Goal: Task Accomplishment & Management: Manage account settings

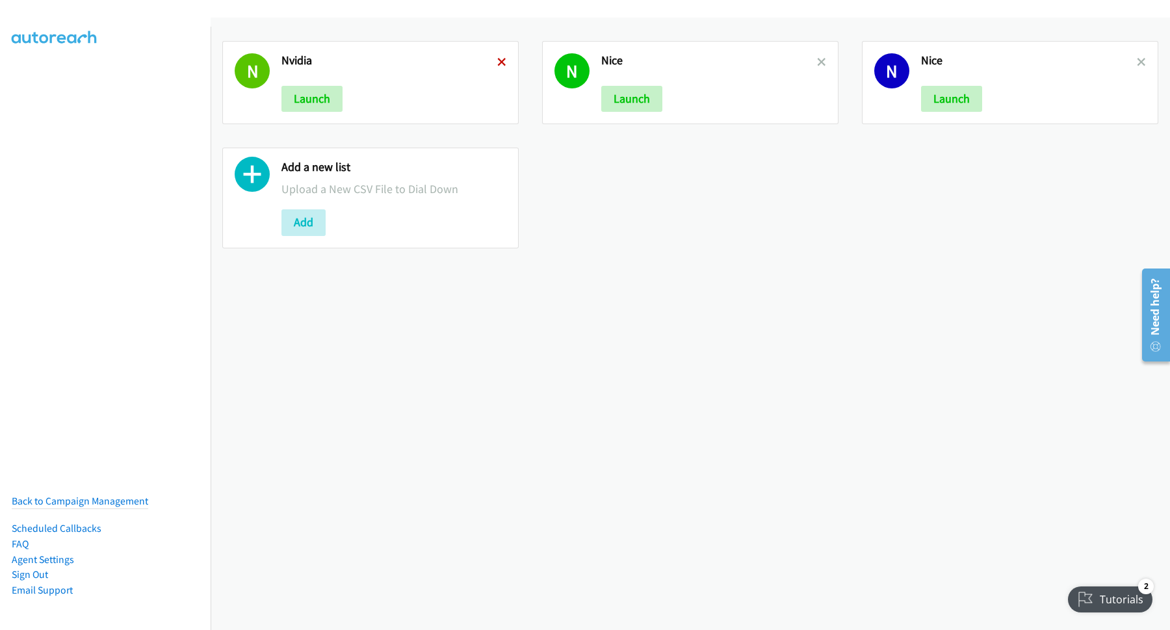
click at [498, 58] on icon at bounding box center [501, 62] width 9 height 9
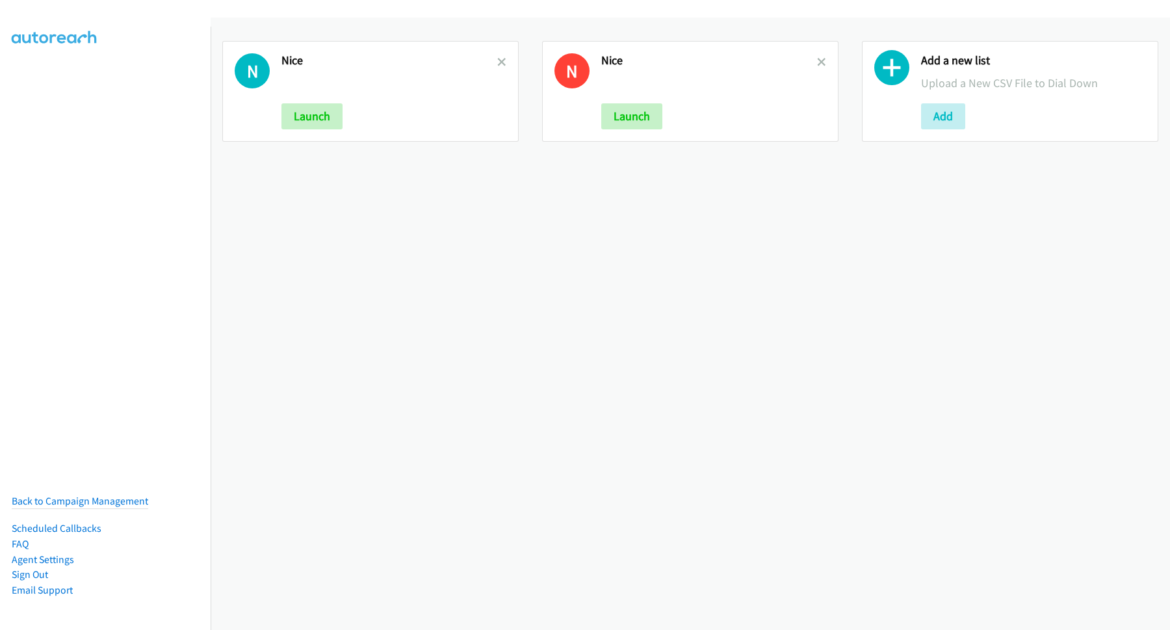
click at [497, 62] on icon at bounding box center [501, 62] width 9 height 9
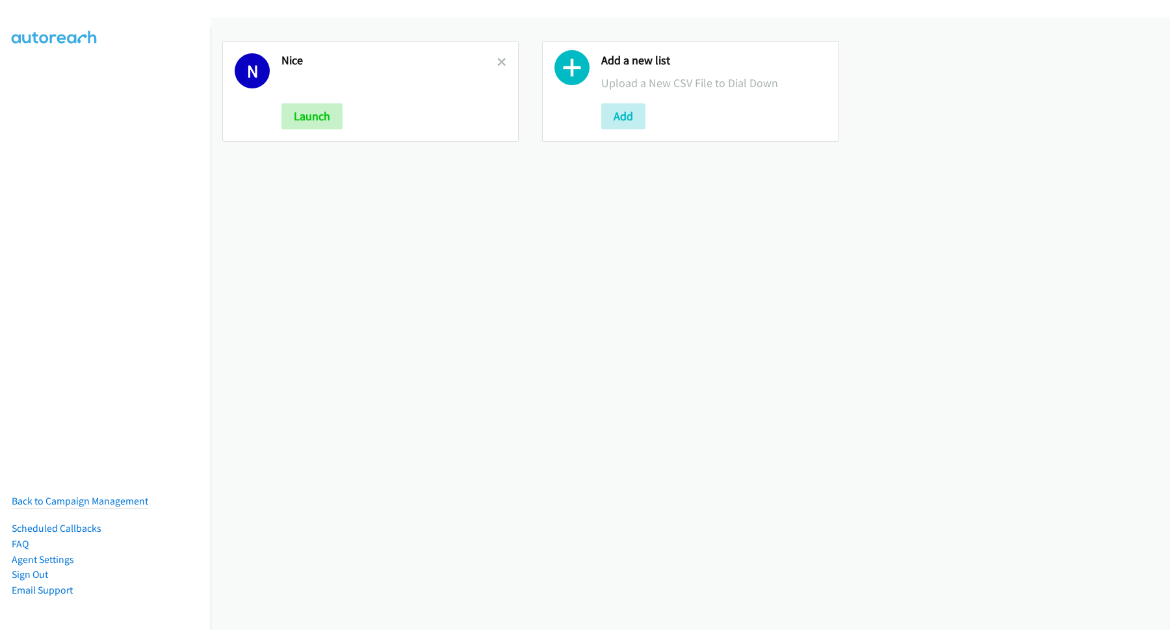
click at [497, 62] on icon at bounding box center [501, 62] width 9 height 9
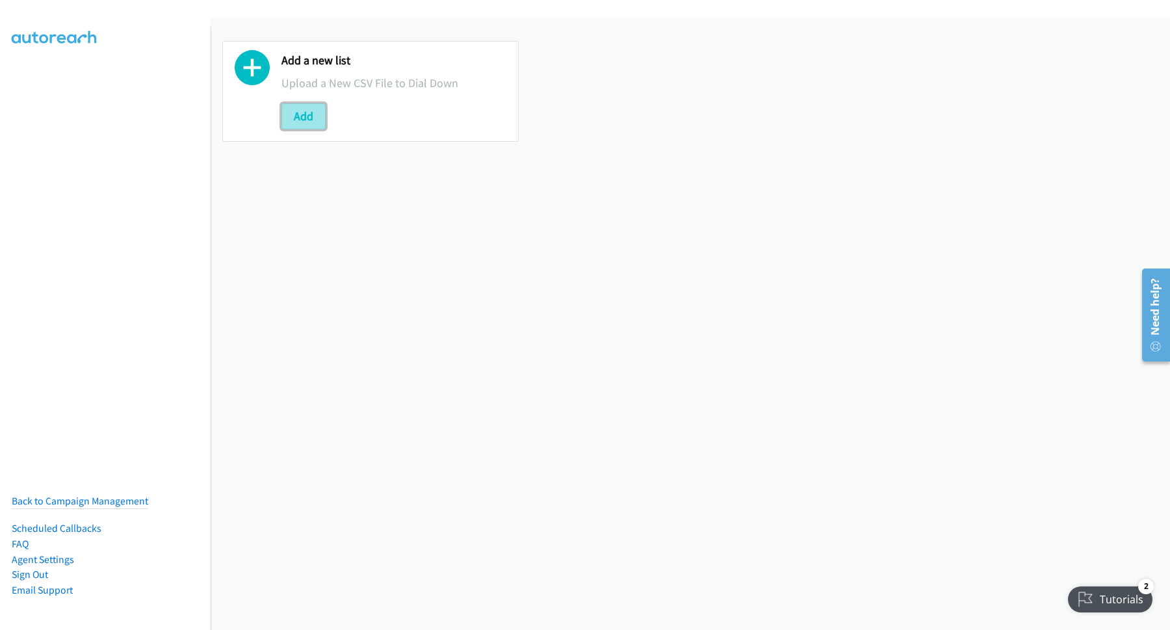
click at [301, 116] on button "Add" at bounding box center [303, 116] width 44 height 26
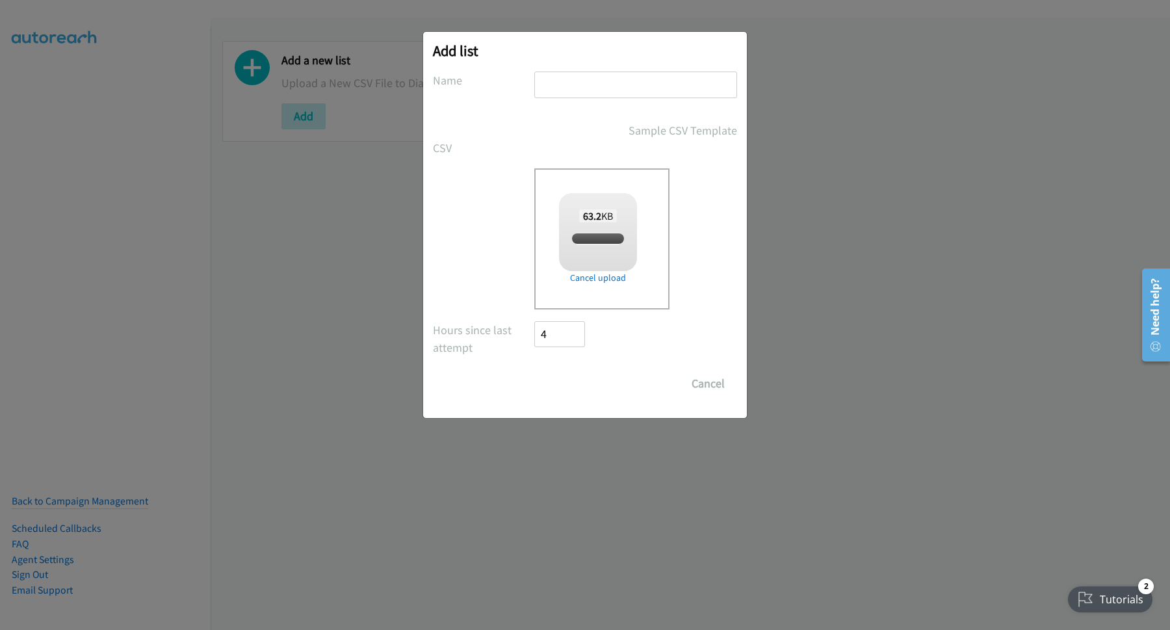
click at [612, 75] on input "text" at bounding box center [635, 84] width 203 height 27
checkbox input "true"
type input "NVIDIA"
click at [565, 389] on input "Save List" at bounding box center [568, 383] width 68 height 26
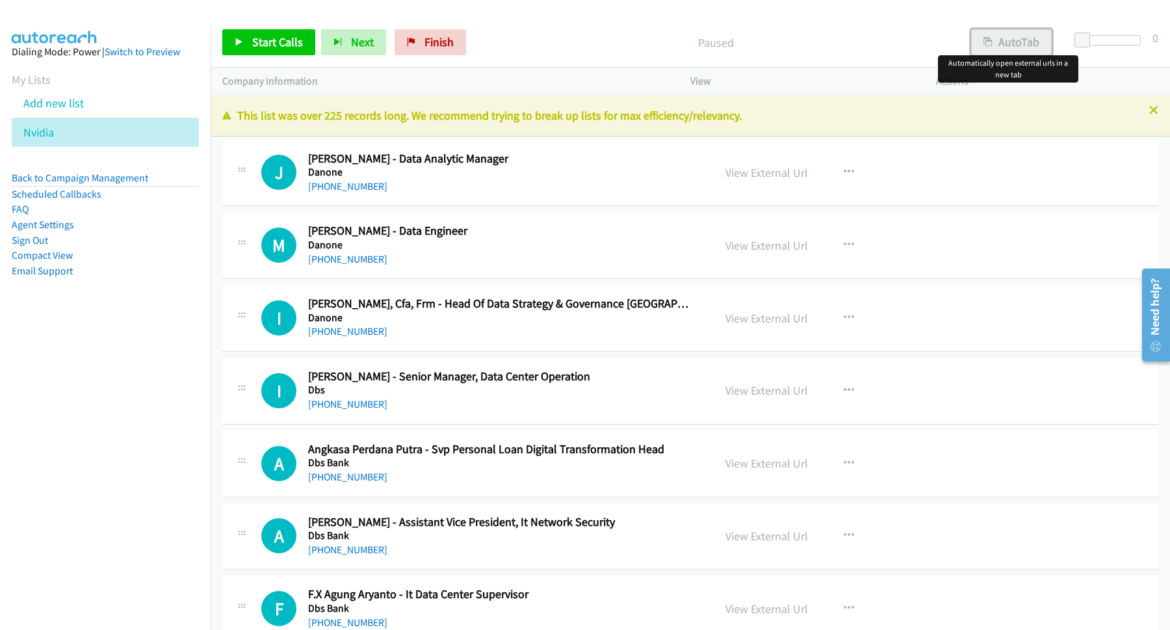
click at [983, 43] on icon "button" at bounding box center [987, 42] width 9 height 9
click at [285, 31] on link "Start Calls" at bounding box center [268, 42] width 93 height 26
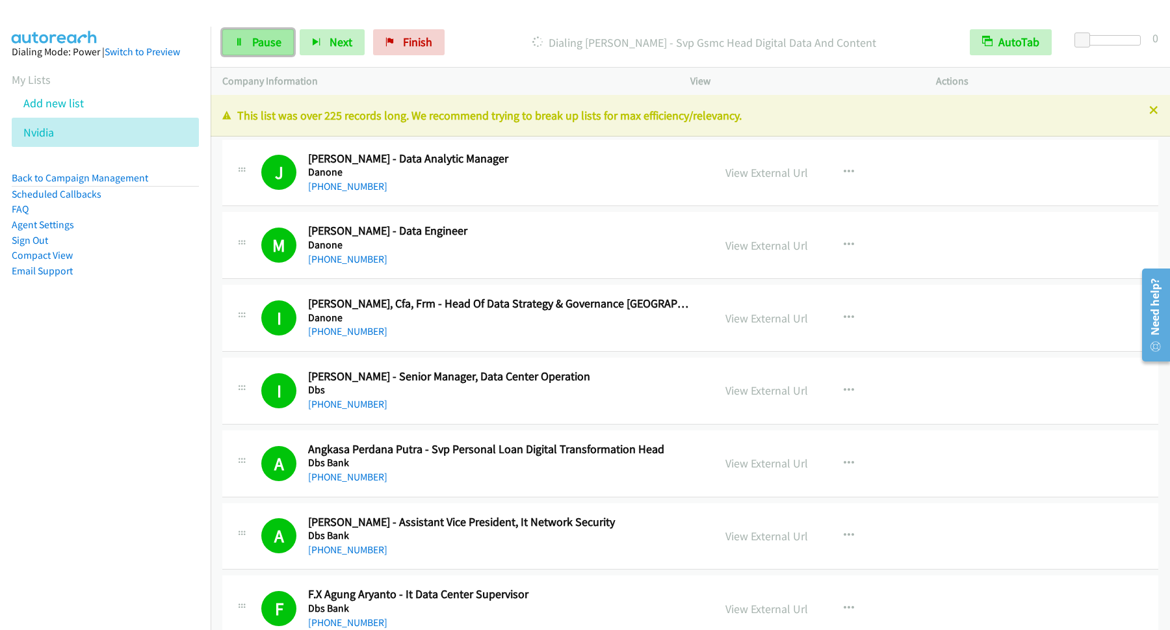
click at [255, 49] on span "Pause" at bounding box center [266, 41] width 29 height 15
click at [594, 60] on div "Start Calls Pause Next Finish Paused AutoTab AutoTab 0" at bounding box center [690, 43] width 959 height 50
click at [289, 32] on link "Start Calls" at bounding box center [268, 42] width 93 height 26
click at [253, 38] on span "Pause" at bounding box center [266, 41] width 29 height 15
click at [283, 48] on span "Start Calls" at bounding box center [277, 41] width 51 height 15
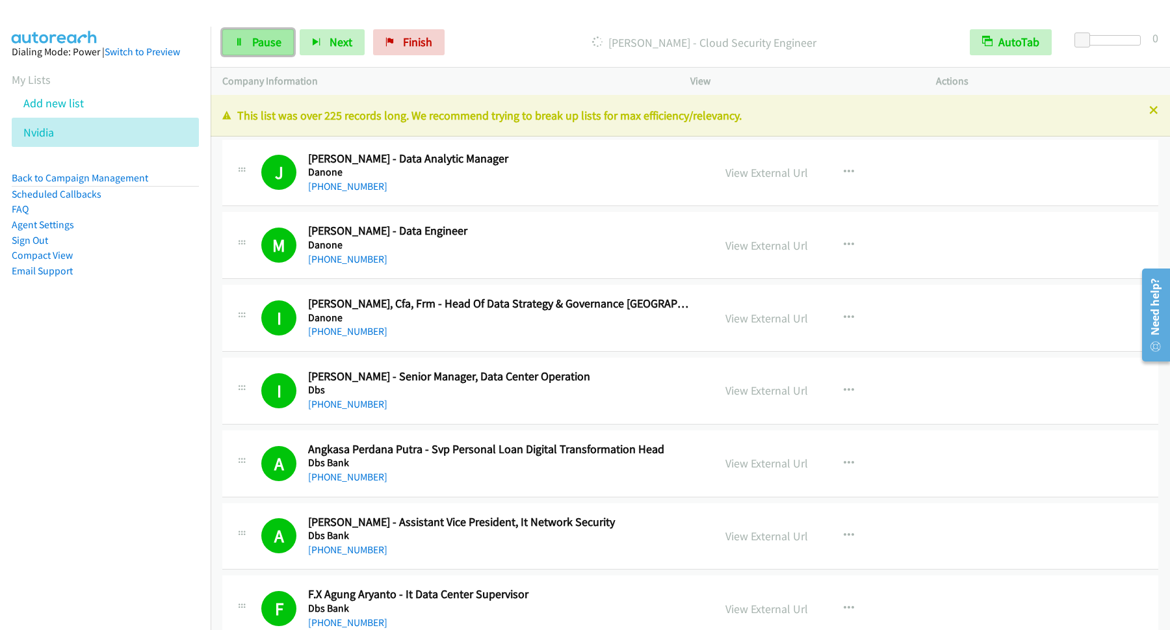
click at [257, 43] on span "Pause" at bounding box center [266, 41] width 29 height 15
click at [301, 38] on span "Start Calls" at bounding box center [277, 41] width 51 height 15
click at [280, 41] on span "Pause" at bounding box center [266, 41] width 29 height 15
click at [257, 36] on span "Start Calls" at bounding box center [277, 41] width 51 height 15
click at [273, 36] on span "Pause" at bounding box center [266, 41] width 29 height 15
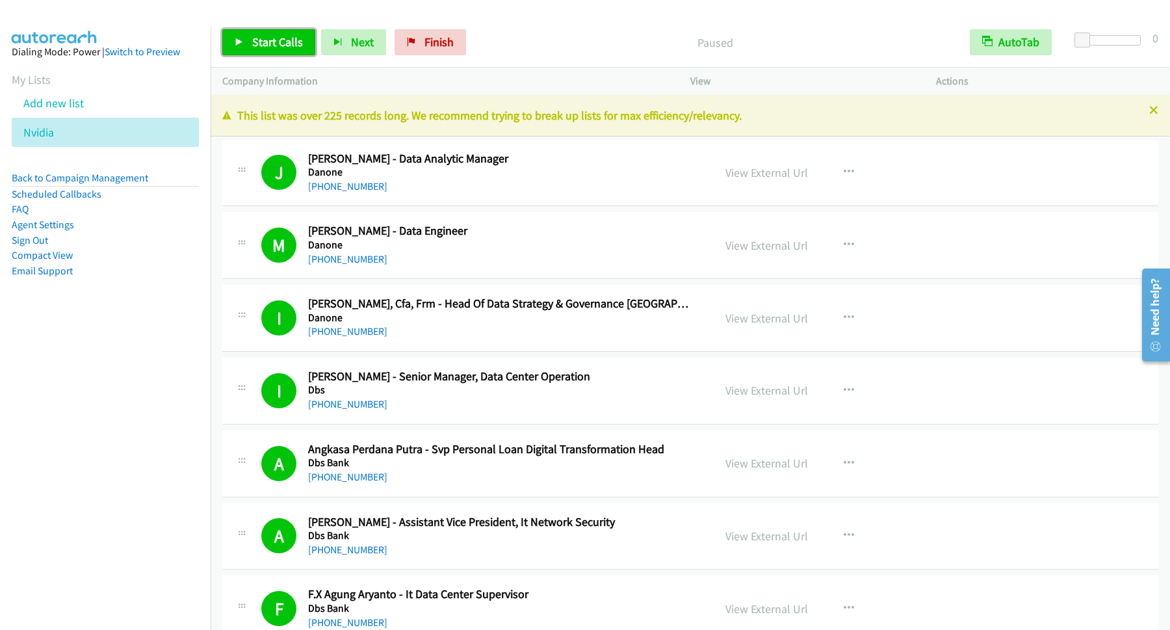
click at [307, 45] on link "Start Calls" at bounding box center [268, 42] width 93 height 26
click at [279, 44] on span "Pause" at bounding box center [266, 41] width 29 height 15
click at [287, 41] on span "Start Calls" at bounding box center [277, 41] width 51 height 15
click at [263, 38] on span "Pause" at bounding box center [266, 41] width 29 height 15
click at [293, 43] on span "Start Calls" at bounding box center [277, 41] width 51 height 15
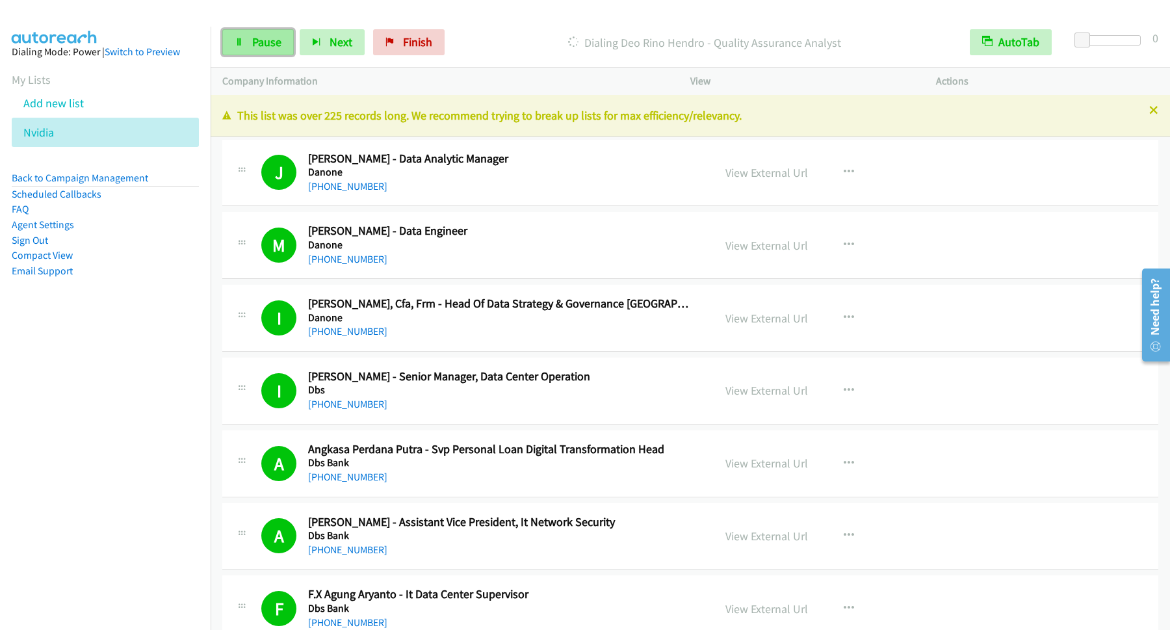
click at [276, 42] on span "Pause" at bounding box center [266, 41] width 29 height 15
click at [281, 49] on span "Start Calls" at bounding box center [277, 41] width 51 height 15
click at [275, 46] on span "Pause" at bounding box center [266, 41] width 29 height 15
click at [292, 44] on span "Start Calls" at bounding box center [277, 41] width 51 height 15
click at [244, 42] on link "Pause" at bounding box center [257, 42] width 71 height 26
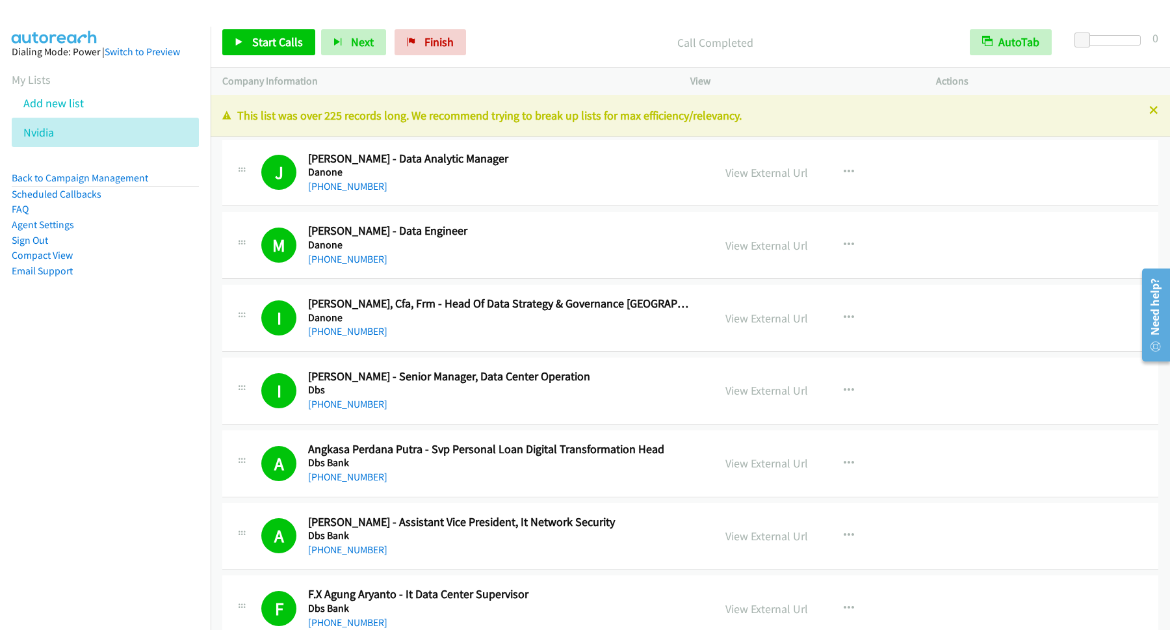
click at [278, 58] on div "Start Calls Pause Next Finish Call Completed AutoTab AutoTab 0" at bounding box center [690, 43] width 959 height 50
click at [281, 43] on span "Start Calls" at bounding box center [277, 41] width 51 height 15
click at [261, 43] on span "Pause" at bounding box center [266, 41] width 29 height 15
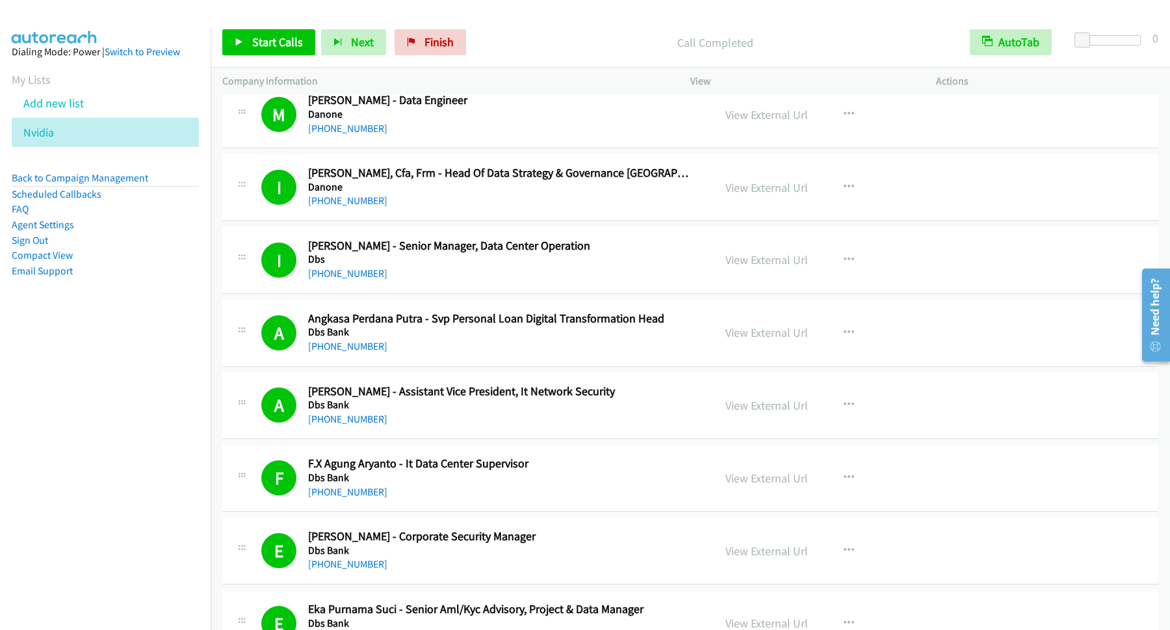
scroll to position [351, 0]
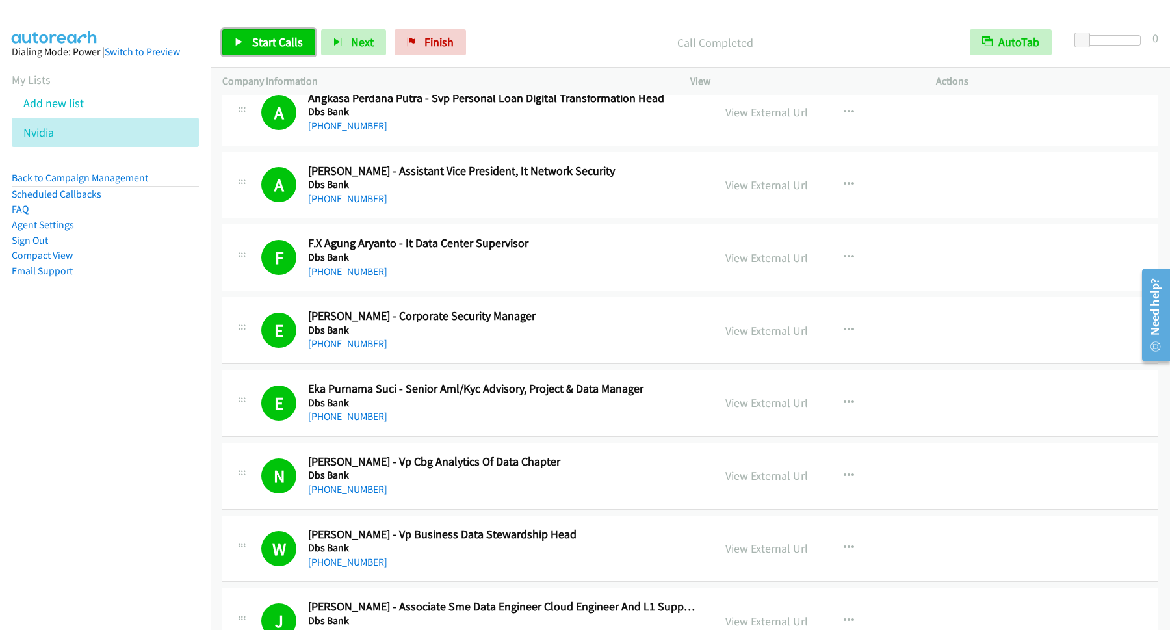
click at [275, 45] on span "Start Calls" at bounding box center [277, 41] width 51 height 15
click at [279, 49] on span "Pause" at bounding box center [266, 41] width 29 height 15
click at [296, 41] on span "Start Calls" at bounding box center [277, 41] width 51 height 15
click at [278, 43] on span "Pause" at bounding box center [266, 41] width 29 height 15
click at [299, 41] on span "Start Calls" at bounding box center [277, 41] width 51 height 15
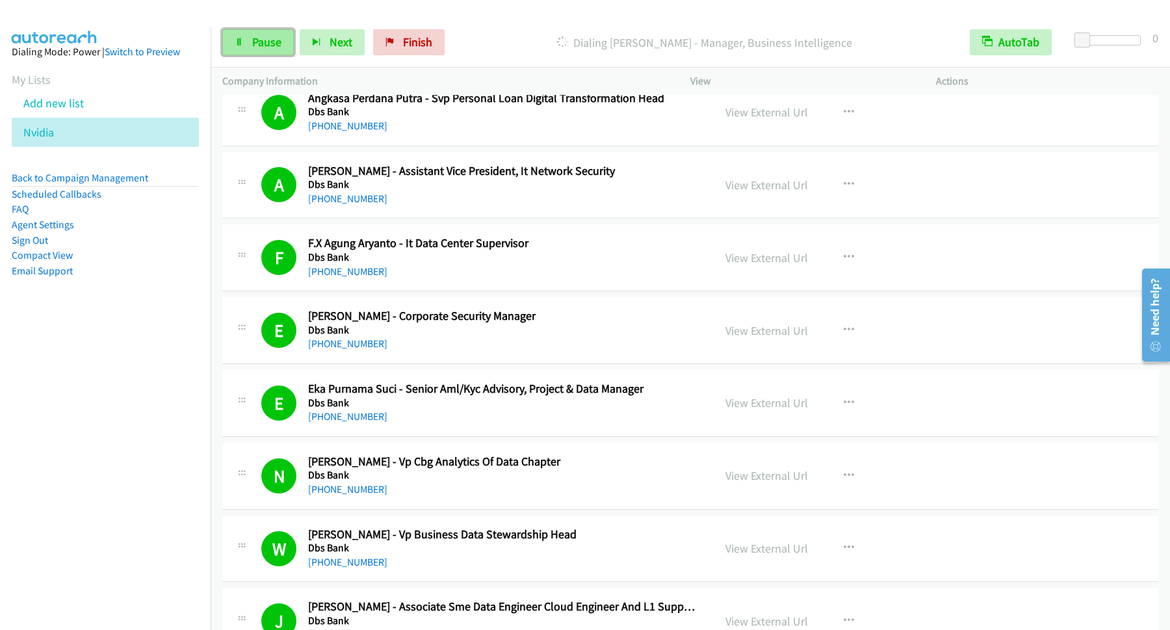
click at [281, 42] on span "Pause" at bounding box center [266, 41] width 29 height 15
click at [264, 45] on span "Start Calls" at bounding box center [277, 41] width 51 height 15
drag, startPoint x: 332, startPoint y: 587, endPoint x: 327, endPoint y: 603, distance: 17.1
click at [280, 47] on span "Pause" at bounding box center [266, 41] width 29 height 15
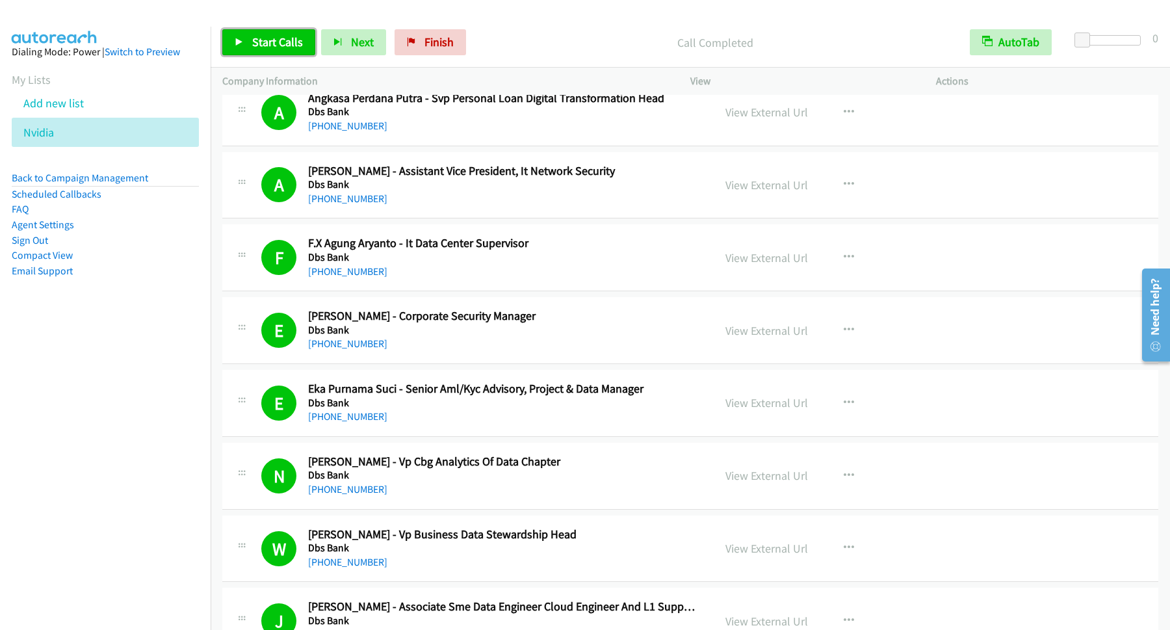
click at [272, 38] on span "Start Calls" at bounding box center [277, 41] width 51 height 15
click at [252, 44] on link "Pause" at bounding box center [257, 42] width 71 height 26
click at [280, 25] on div "Start Calls Pause Next Finish Call Completed AutoTab AutoTab 0" at bounding box center [690, 43] width 959 height 50
click at [275, 38] on span "Start Calls" at bounding box center [277, 41] width 51 height 15
click at [276, 41] on span "Pause" at bounding box center [266, 41] width 29 height 15
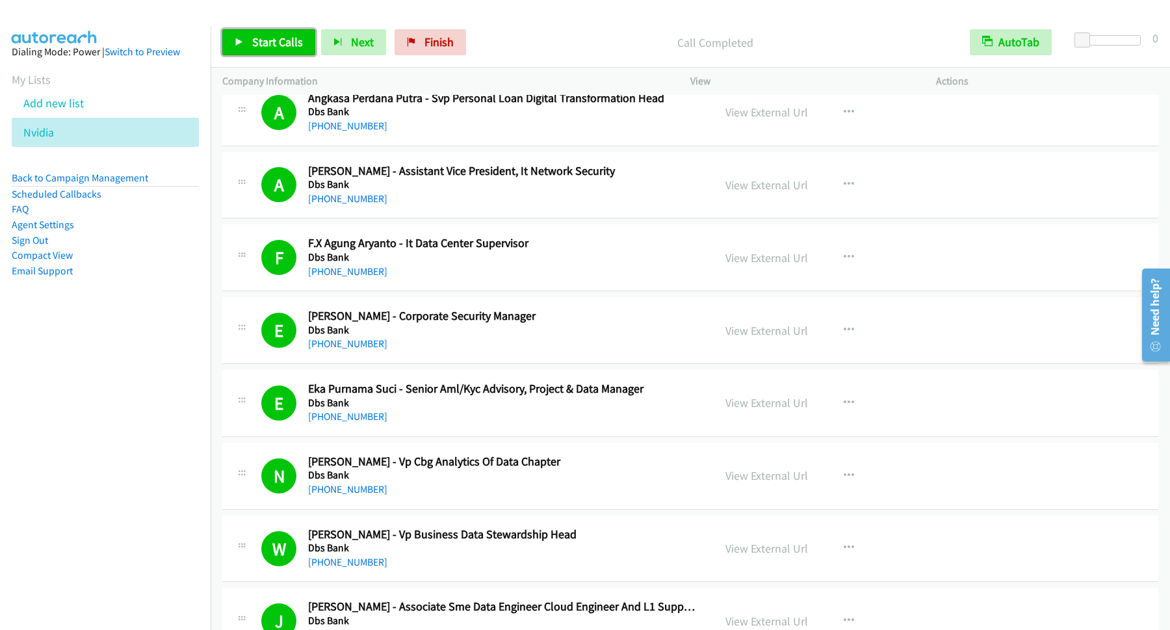
click at [253, 53] on link "Start Calls" at bounding box center [268, 42] width 93 height 26
click at [253, 38] on span "Pause" at bounding box center [266, 41] width 29 height 15
click at [257, 32] on link "Start Calls" at bounding box center [268, 42] width 93 height 26
click at [257, 39] on span "Pause" at bounding box center [266, 41] width 29 height 15
click at [301, 45] on span "Start Calls" at bounding box center [277, 41] width 51 height 15
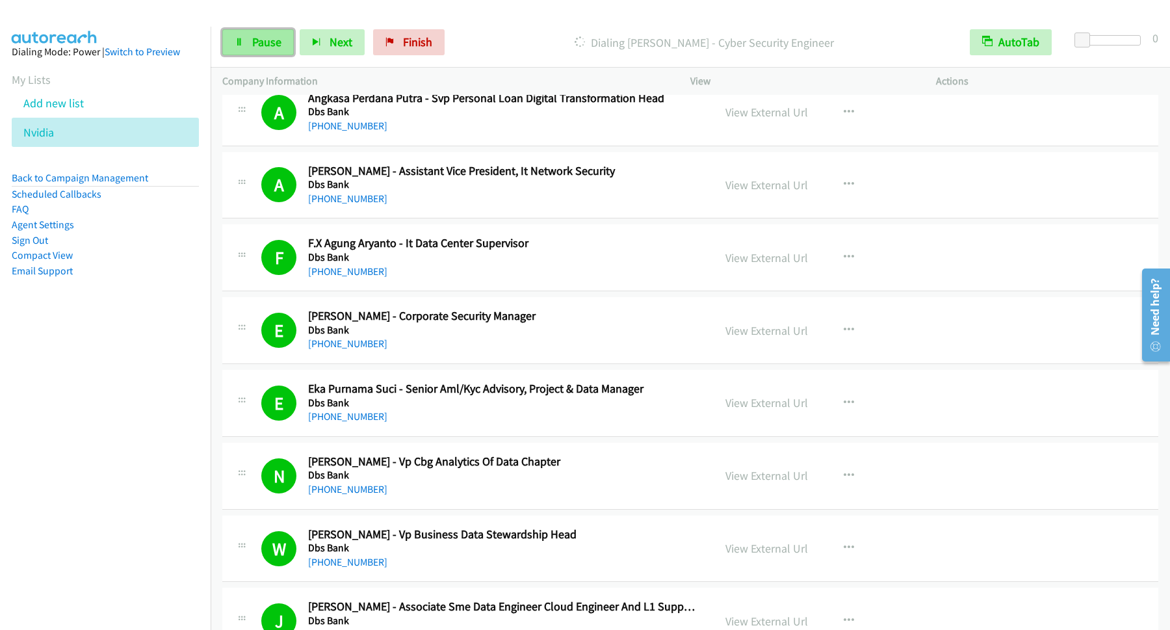
click at [262, 32] on link "Pause" at bounding box center [257, 42] width 71 height 26
click at [272, 45] on span "Start Calls" at bounding box center [277, 41] width 51 height 15
click at [248, 42] on link "Pause" at bounding box center [257, 42] width 71 height 26
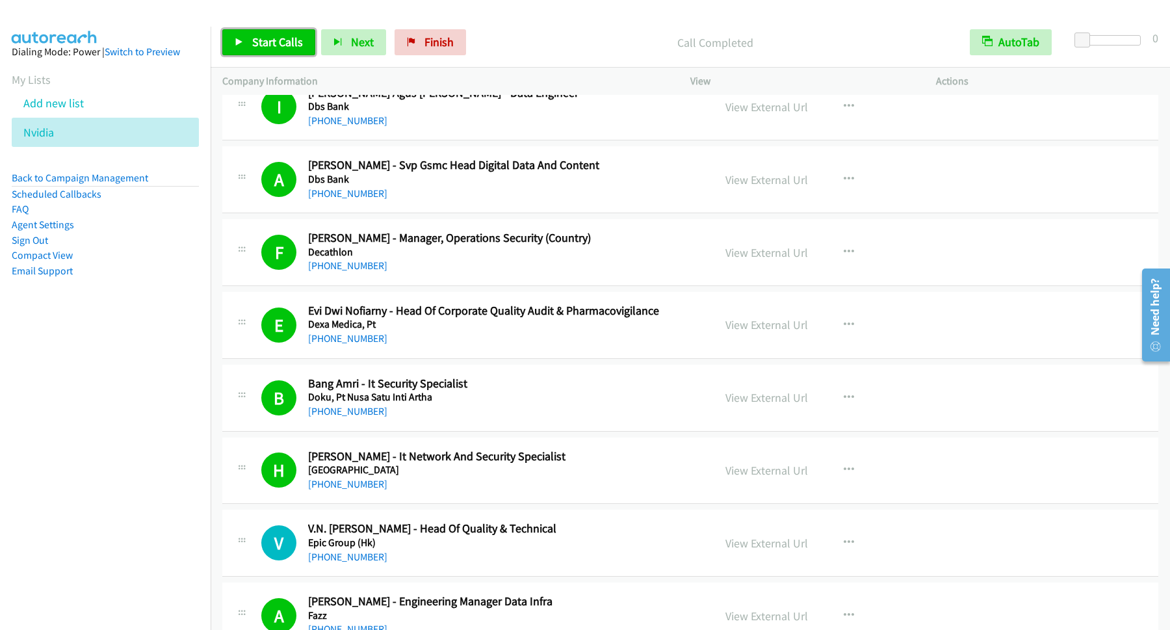
click at [289, 44] on span "Start Calls" at bounding box center [277, 41] width 51 height 15
click at [230, 42] on link "Pause" at bounding box center [257, 42] width 71 height 26
click at [279, 42] on span "Start Calls" at bounding box center [277, 41] width 51 height 15
click at [281, 45] on span "Pause" at bounding box center [266, 41] width 29 height 15
click at [283, 48] on span "Start Calls" at bounding box center [277, 41] width 51 height 15
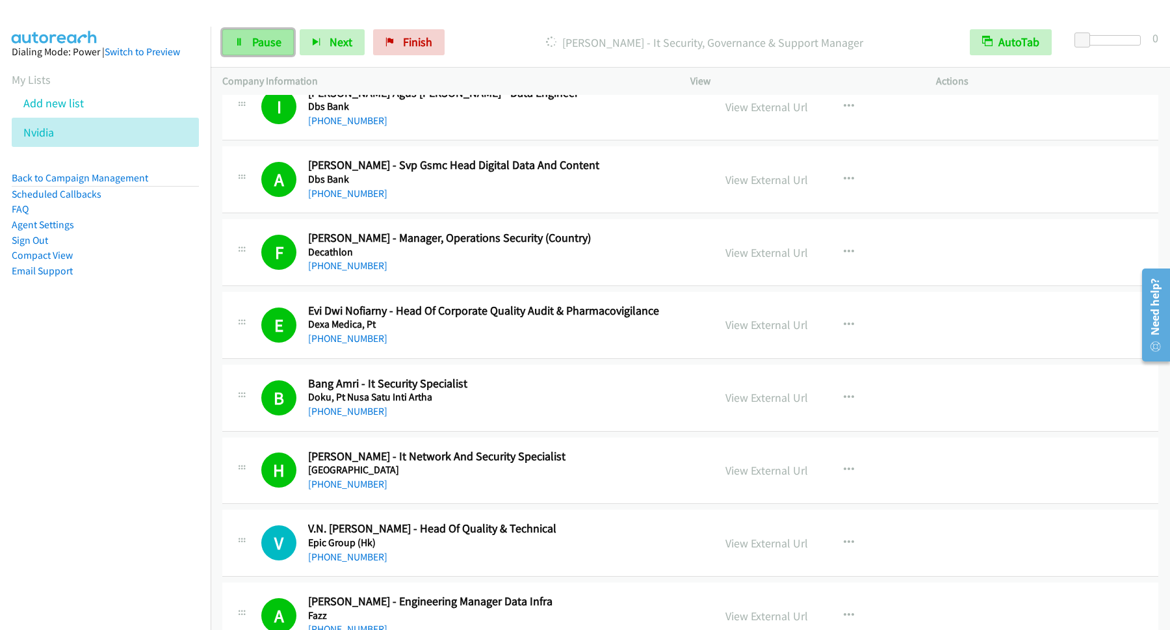
click at [257, 48] on span "Pause" at bounding box center [266, 41] width 29 height 15
click at [298, 38] on span "Start Calls" at bounding box center [277, 41] width 51 height 15
click at [249, 38] on link "Pause" at bounding box center [257, 42] width 71 height 26
click at [283, 41] on span "Start Calls" at bounding box center [277, 41] width 51 height 15
click at [270, 38] on span "Pause" at bounding box center [266, 41] width 29 height 15
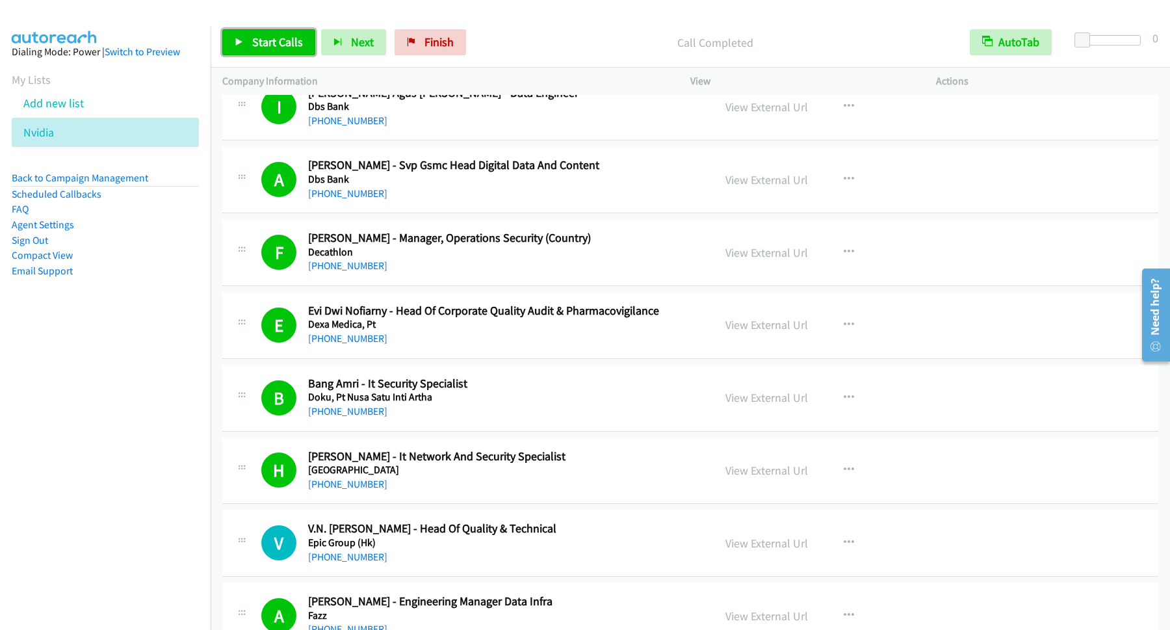
click at [270, 32] on link "Start Calls" at bounding box center [268, 42] width 93 height 26
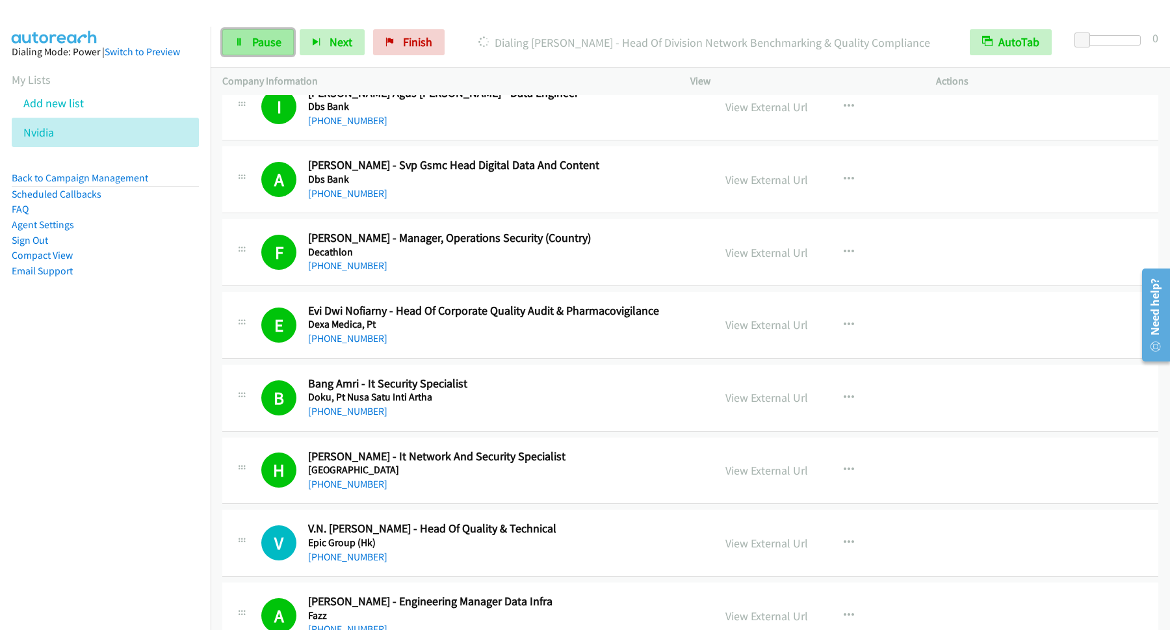
click at [270, 49] on span "Pause" at bounding box center [266, 41] width 29 height 15
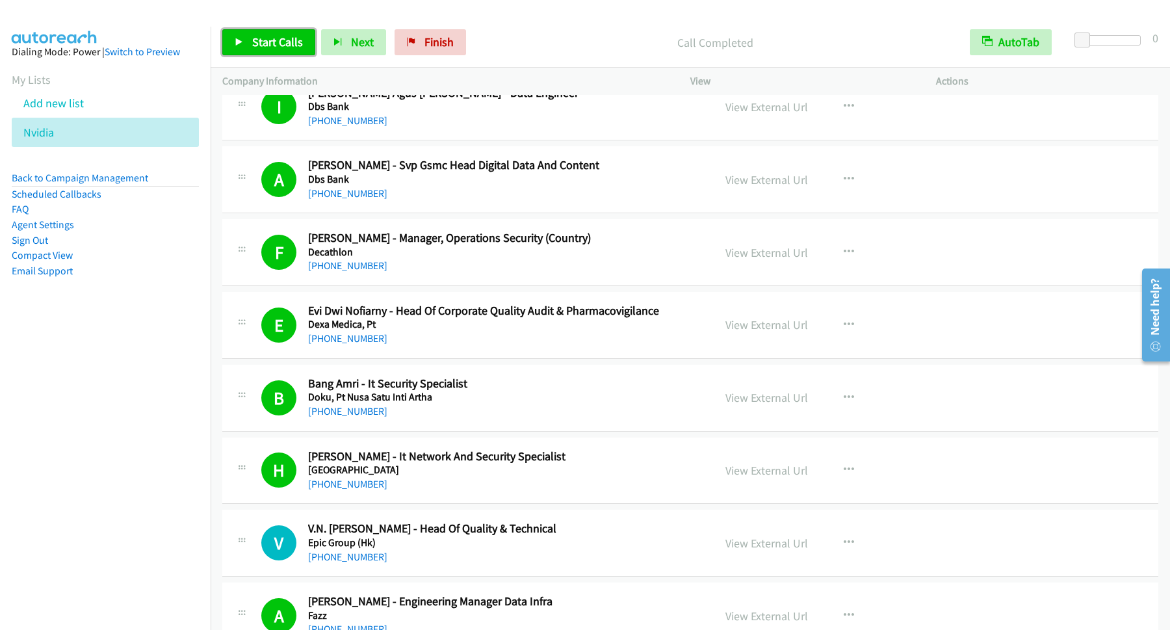
click at [283, 51] on link "Start Calls" at bounding box center [268, 42] width 93 height 26
click at [278, 44] on span "Pause" at bounding box center [266, 41] width 29 height 15
click at [276, 42] on span "Start Calls" at bounding box center [277, 41] width 51 height 15
click at [275, 29] on link "Pause" at bounding box center [257, 42] width 71 height 26
click at [300, 48] on span "Start Calls" at bounding box center [277, 41] width 51 height 15
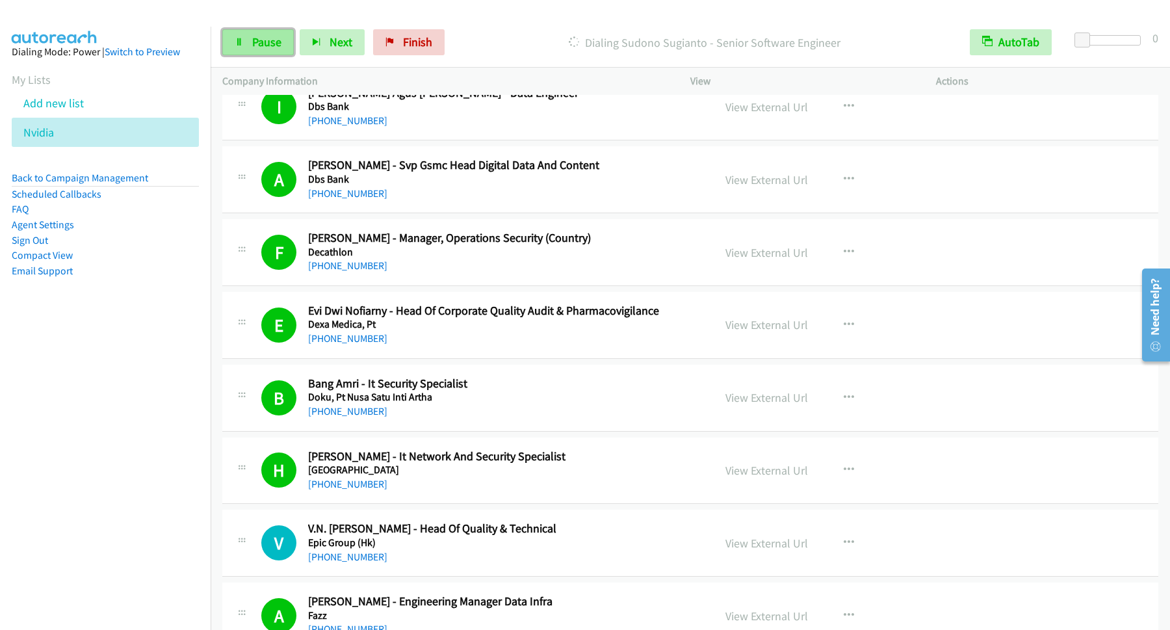
click at [253, 40] on span "Pause" at bounding box center [266, 41] width 29 height 15
click at [294, 48] on span "Start Calls" at bounding box center [277, 41] width 51 height 15
click at [279, 51] on link "Pause" at bounding box center [257, 42] width 71 height 26
click at [276, 42] on span "Start Calls" at bounding box center [277, 41] width 51 height 15
click at [277, 39] on span "Pause" at bounding box center [266, 41] width 29 height 15
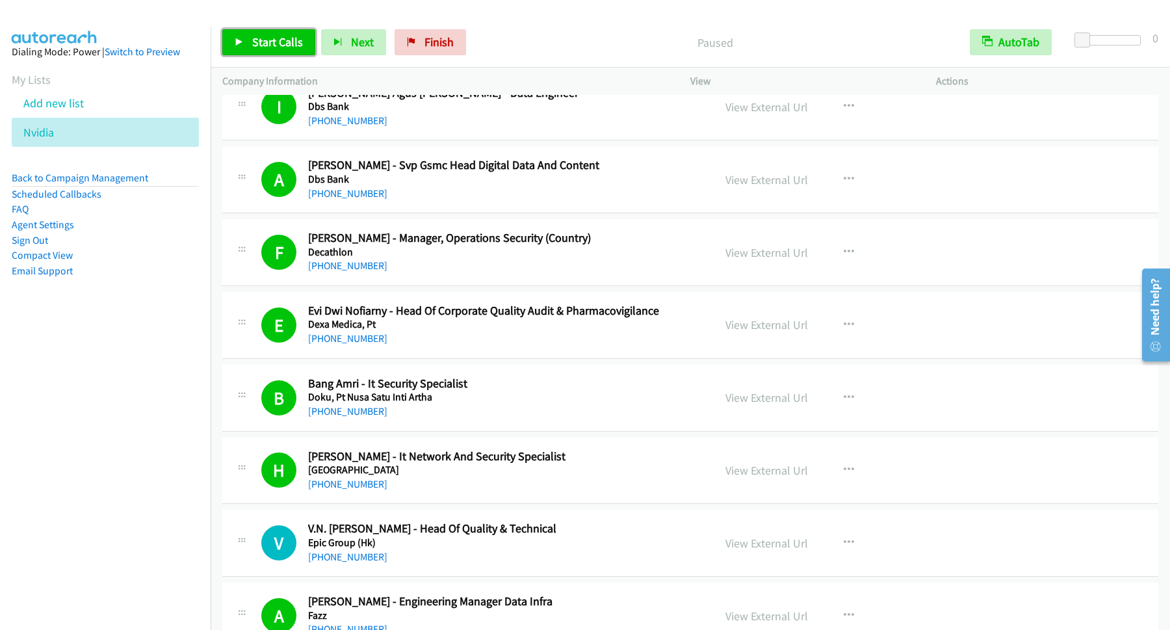
click at [292, 46] on span "Start Calls" at bounding box center [277, 41] width 51 height 15
click at [265, 49] on span "Pause" at bounding box center [266, 41] width 29 height 15
click at [276, 38] on span "Start Calls" at bounding box center [277, 41] width 51 height 15
click at [260, 42] on span "Pause" at bounding box center [266, 41] width 29 height 15
